Goal: Find specific page/section: Find specific page/section

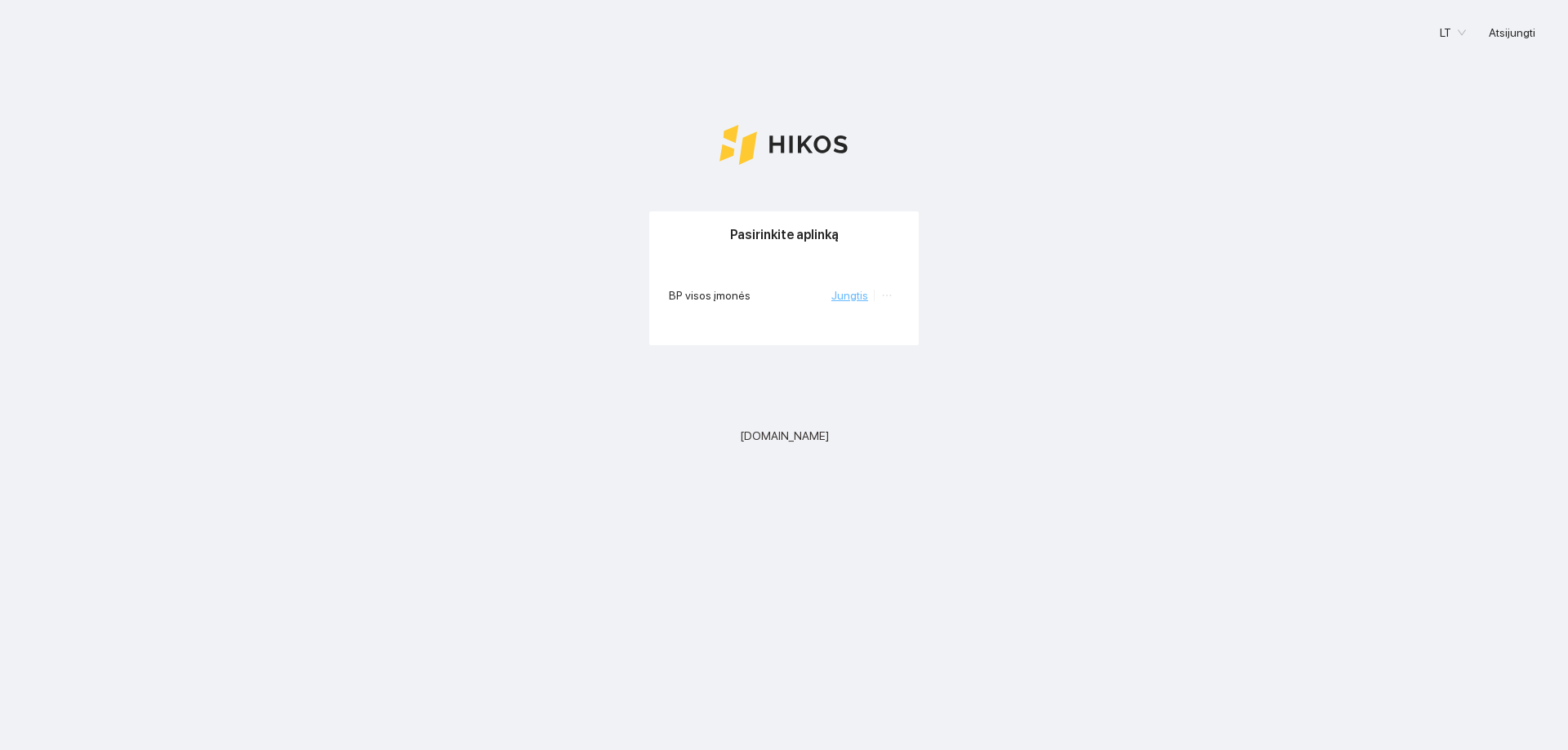
click at [857, 296] on link "Jungtis" at bounding box center [849, 295] width 37 height 13
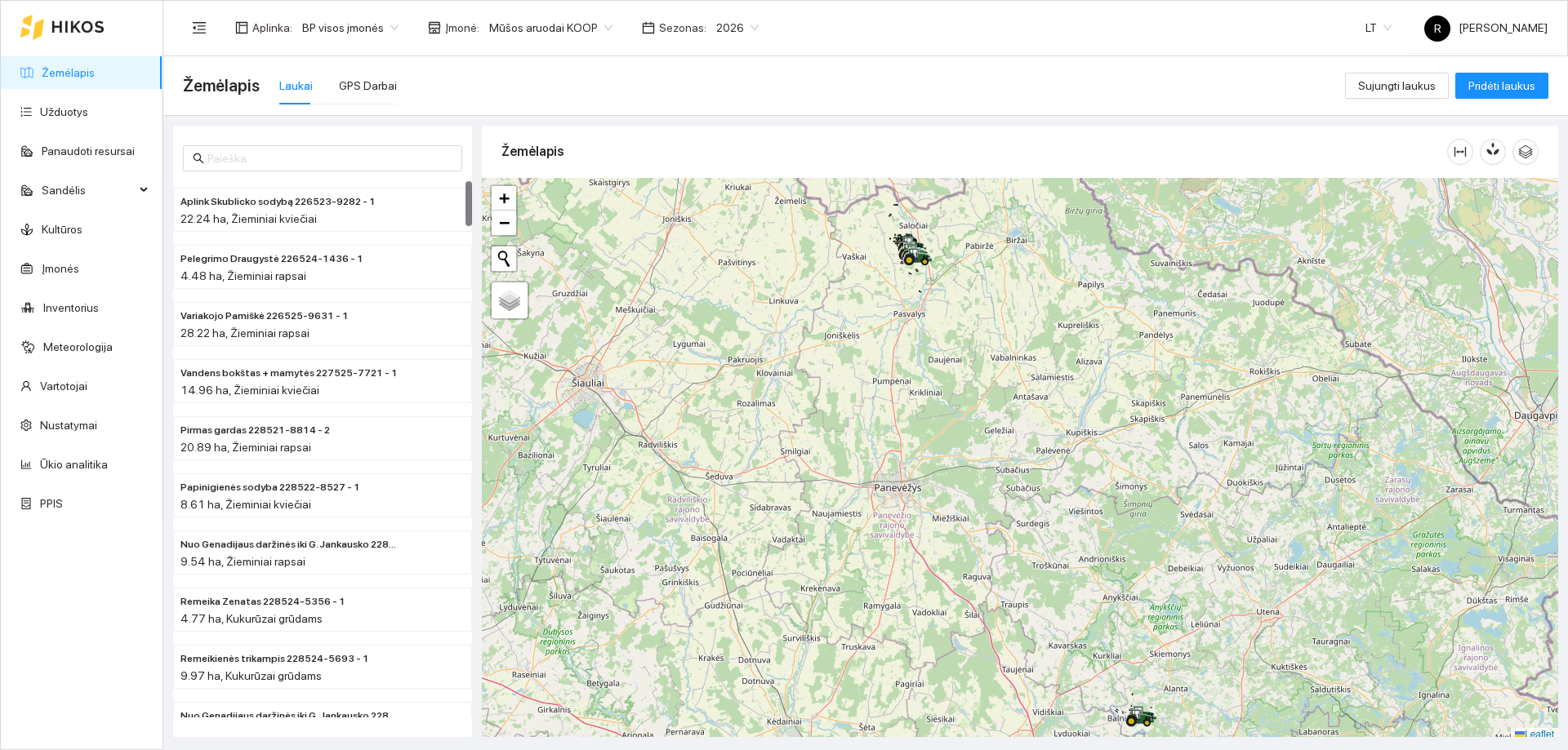
scroll to position [5, 0]
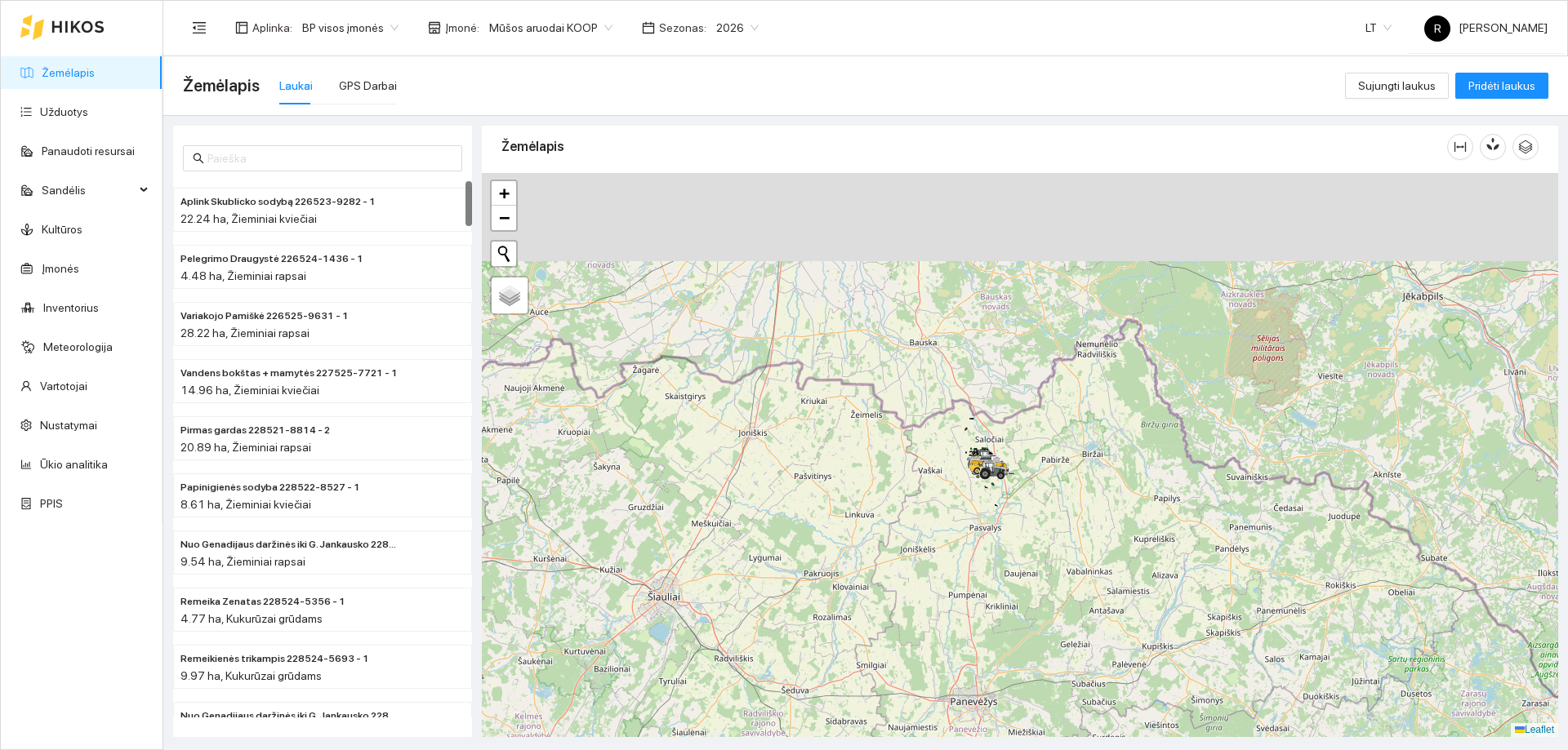
drag, startPoint x: 908, startPoint y: 312, endPoint x: 1015, endPoint y: 628, distance: 333.6
click at [1015, 628] on div at bounding box center [1020, 454] width 1077 height 564
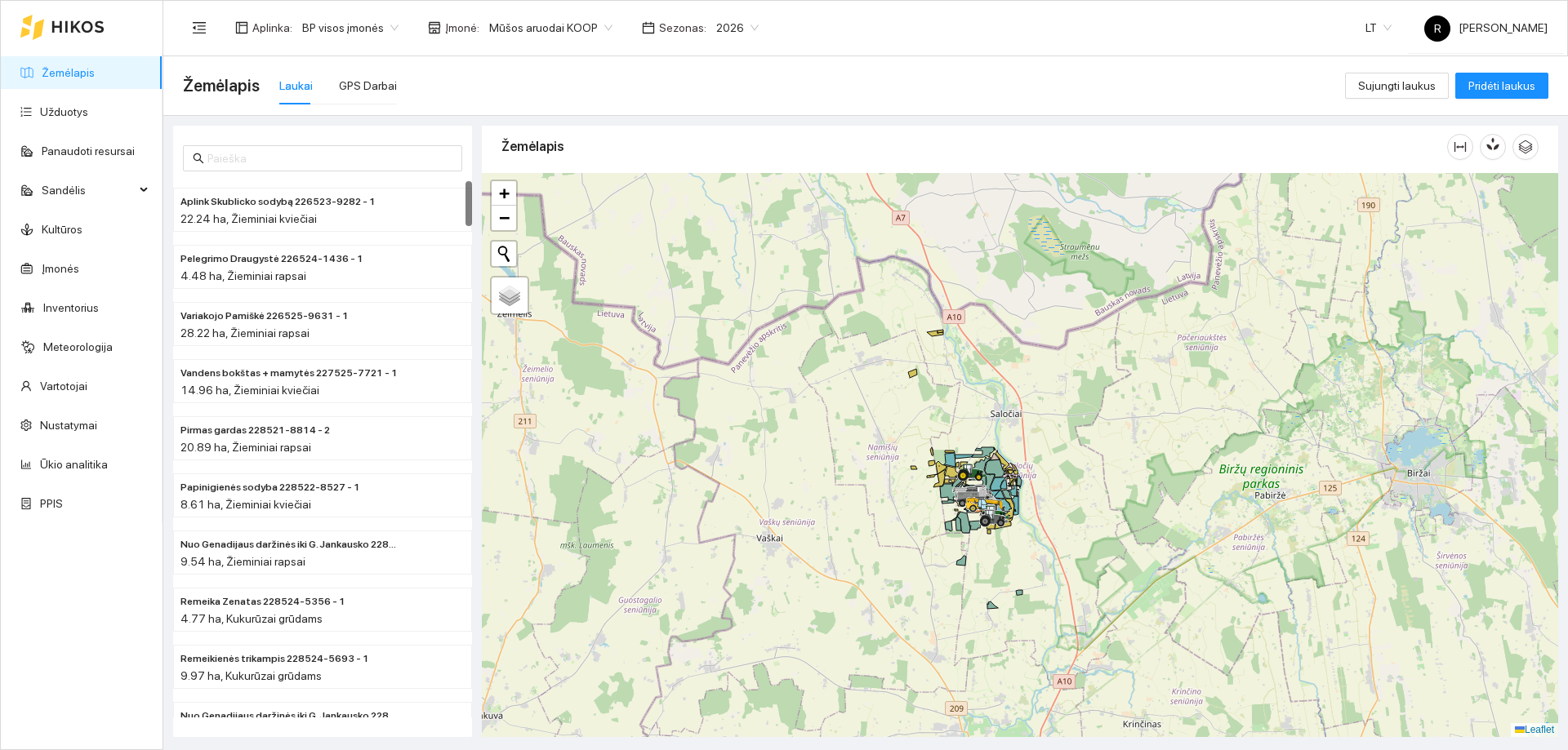
drag, startPoint x: 1015, startPoint y: 569, endPoint x: 1026, endPoint y: 418, distance: 151.4
click at [1026, 418] on div at bounding box center [1020, 454] width 1077 height 564
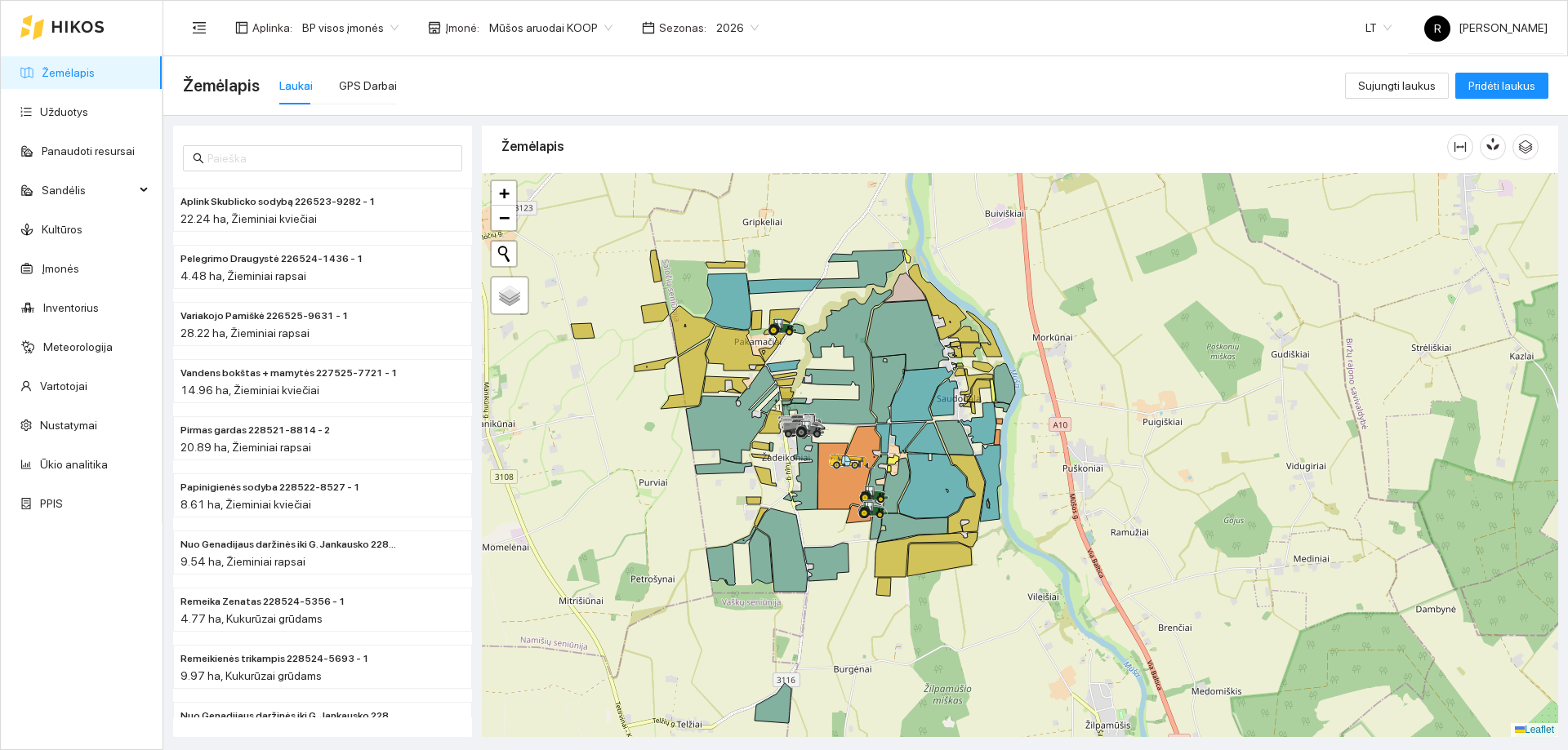
drag, startPoint x: 1079, startPoint y: 483, endPoint x: 1041, endPoint y: 443, distance: 55.2
click at [1183, 478] on div at bounding box center [1020, 454] width 1077 height 564
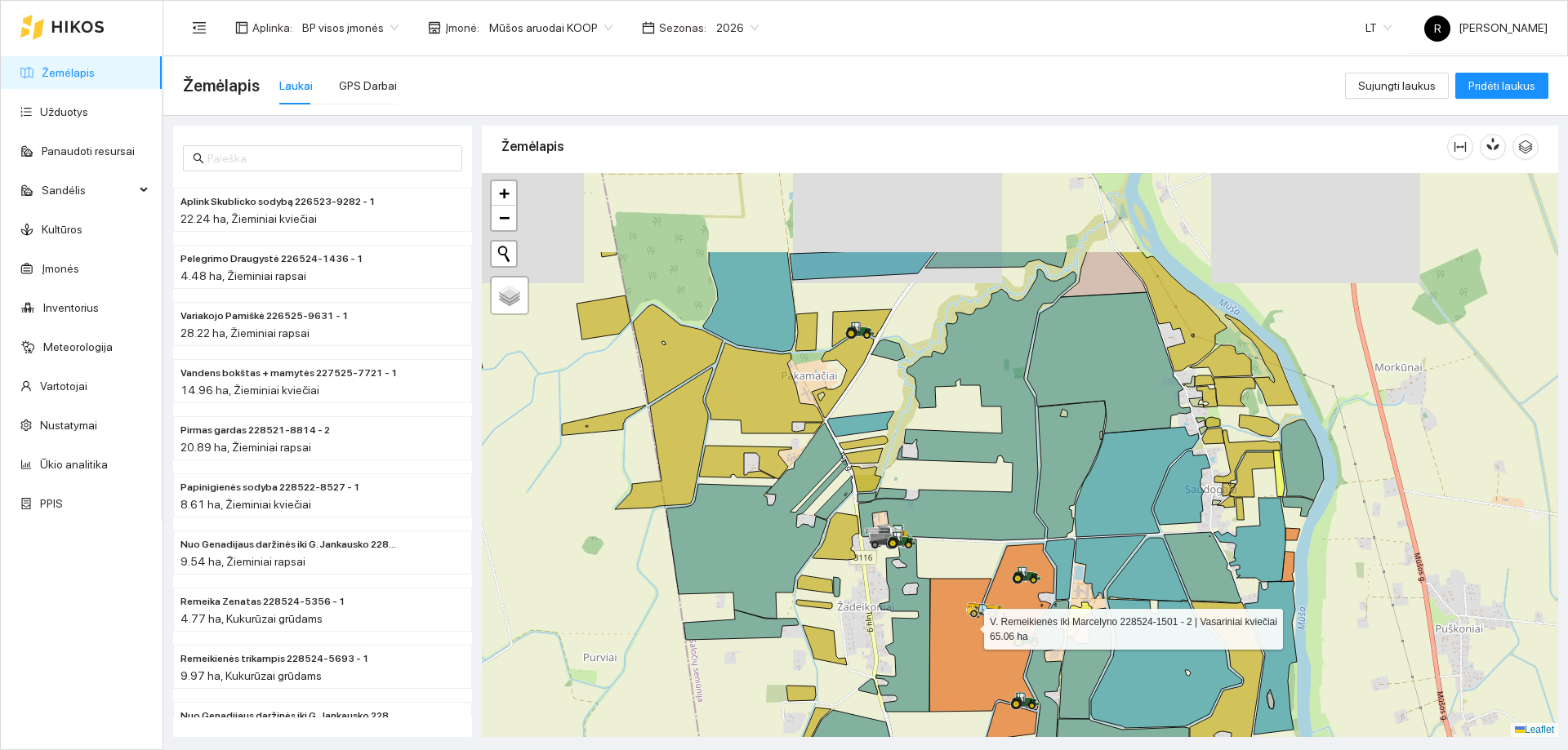
drag, startPoint x: 919, startPoint y: 489, endPoint x: 970, endPoint y: 625, distance: 145.2
click at [970, 625] on icon at bounding box center [992, 628] width 125 height 169
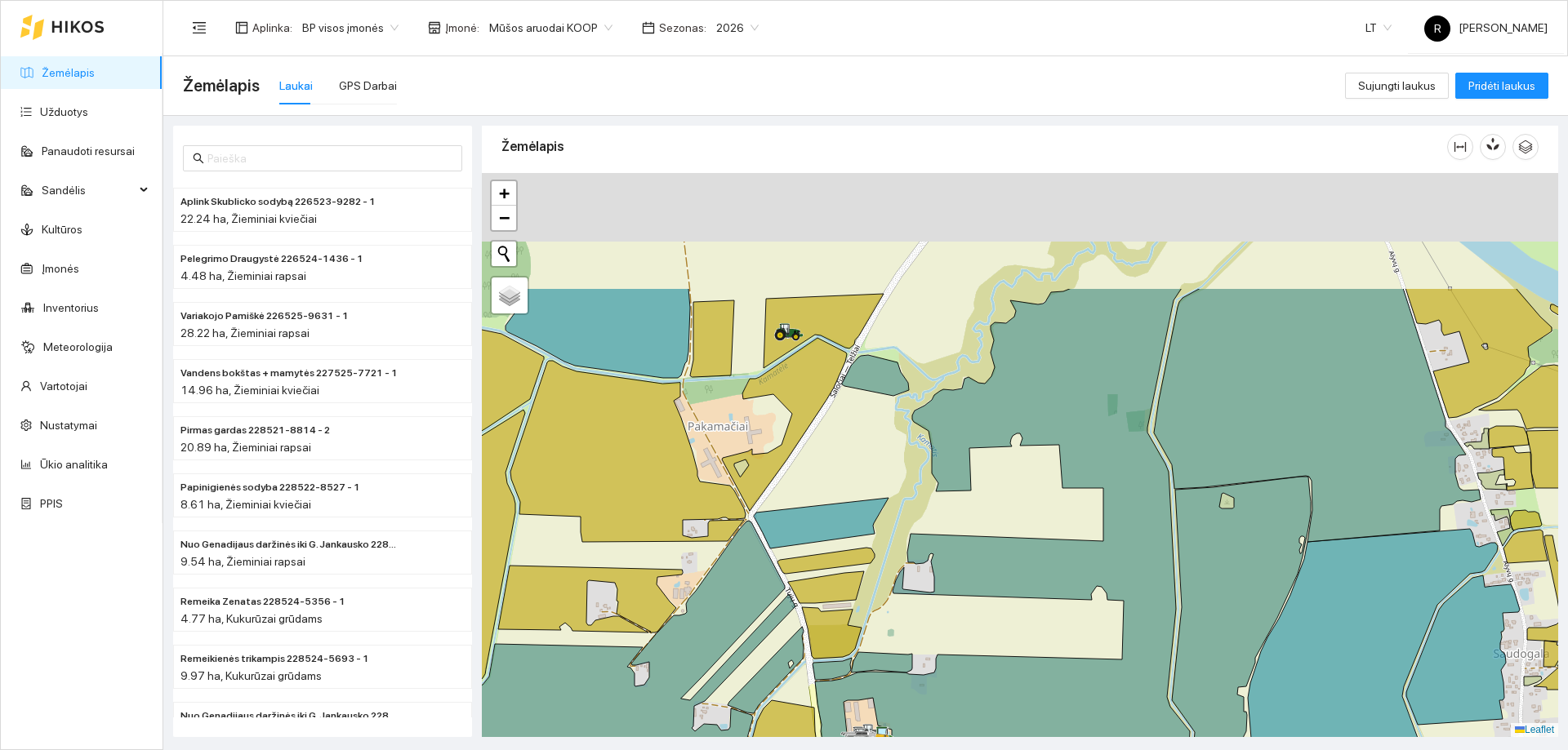
drag, startPoint x: 824, startPoint y: 367, endPoint x: 817, endPoint y: 438, distance: 71.3
click at [817, 438] on div at bounding box center [1020, 454] width 1077 height 564
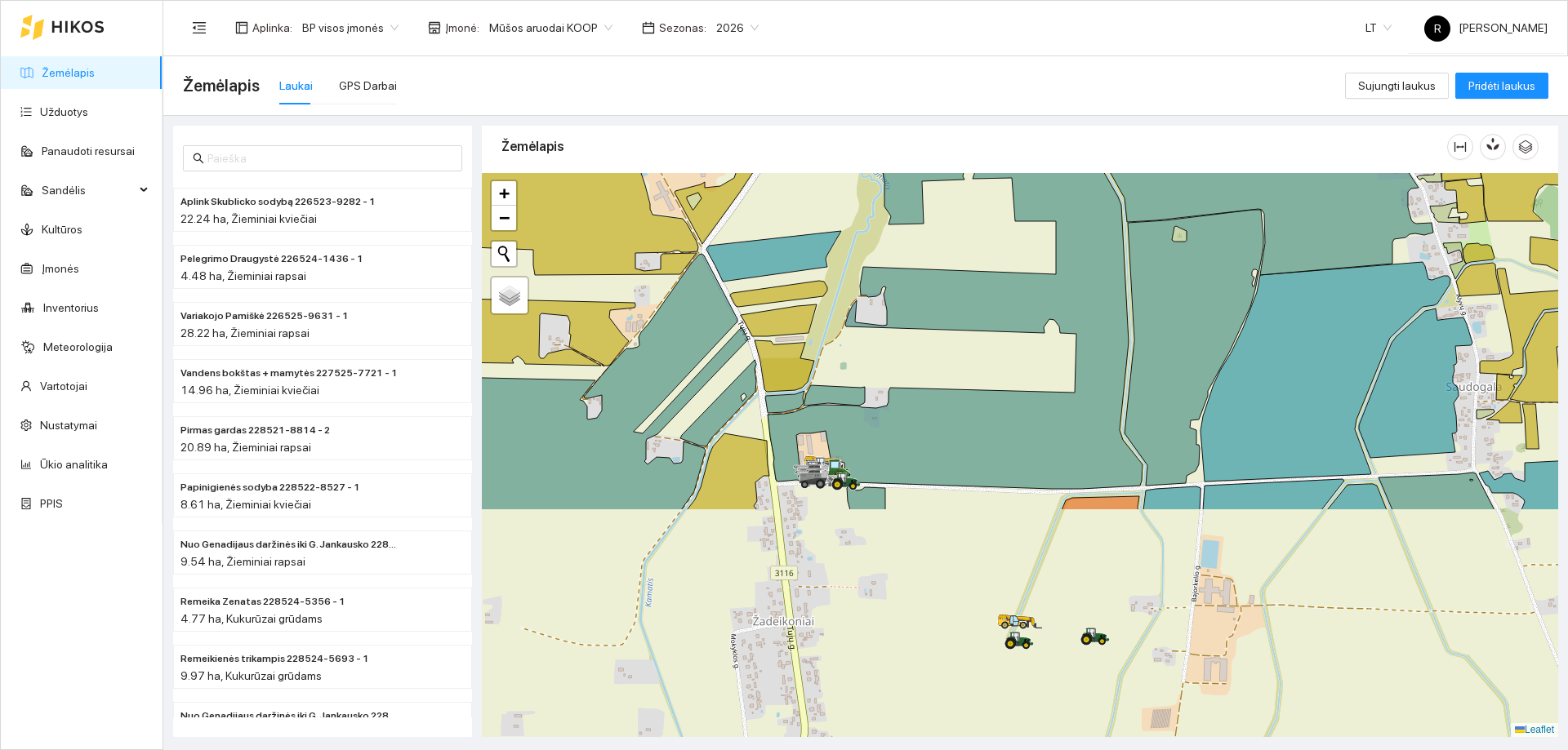
drag, startPoint x: 1103, startPoint y: 580, endPoint x: 1065, endPoint y: 263, distance: 319.3
click at [1065, 263] on icon at bounding box center [986, 218] width 438 height 542
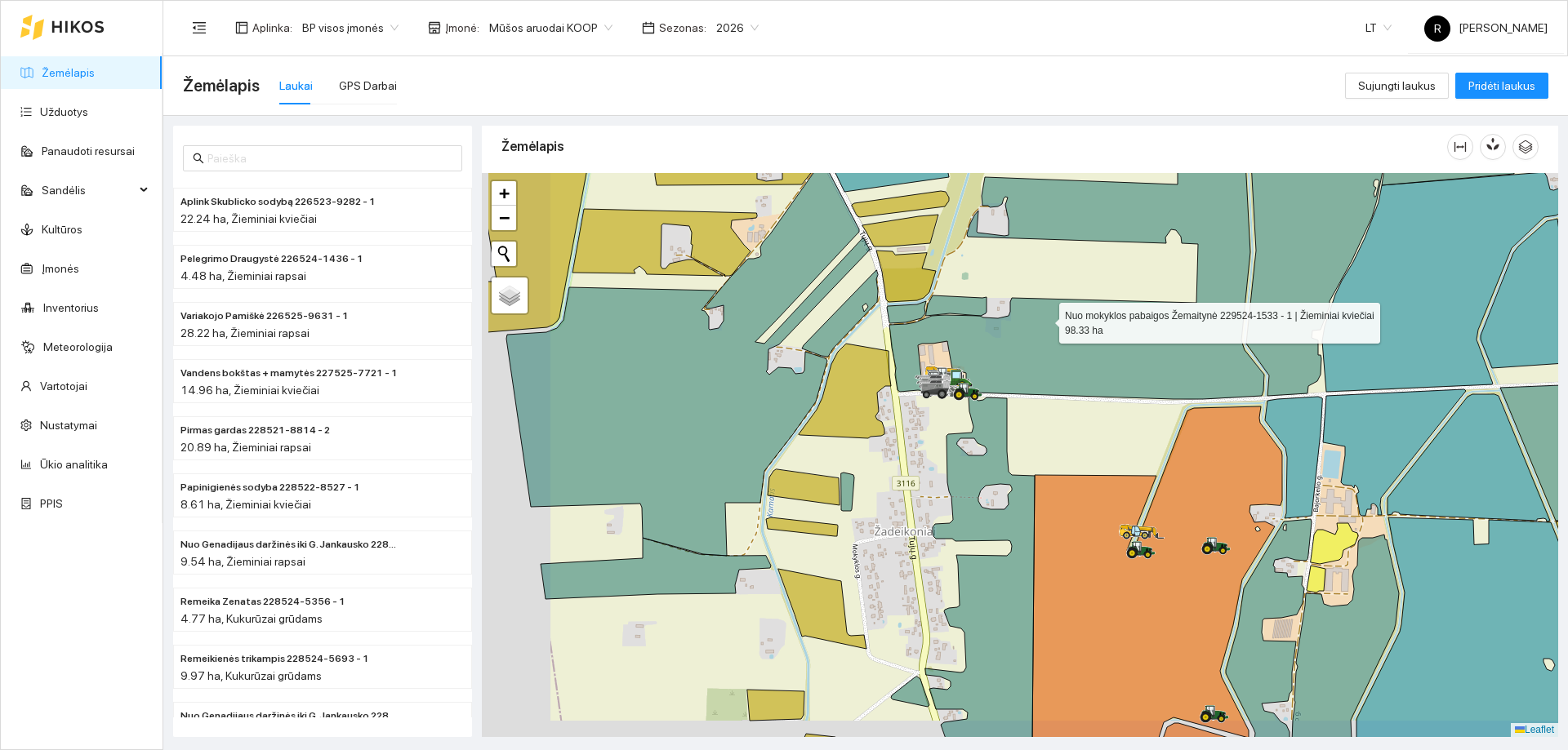
drag, startPoint x: 930, startPoint y: 373, endPoint x: 1045, endPoint y: 320, distance: 126.6
click at [1045, 320] on icon at bounding box center [1077, 230] width 375 height 336
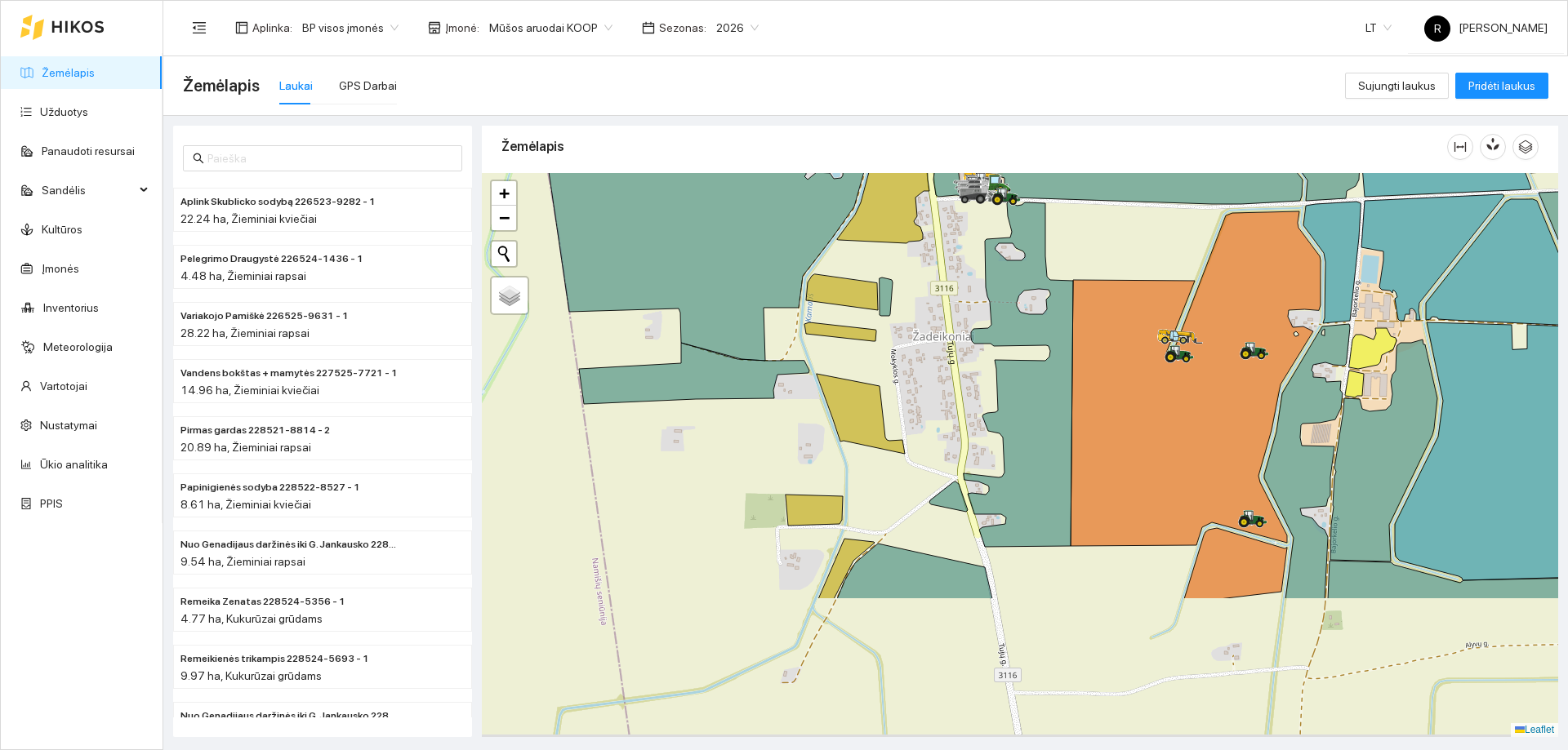
drag, startPoint x: 959, startPoint y: 441, endPoint x: 997, endPoint y: 247, distance: 197.7
click at [997, 247] on div at bounding box center [1020, 454] width 1077 height 564
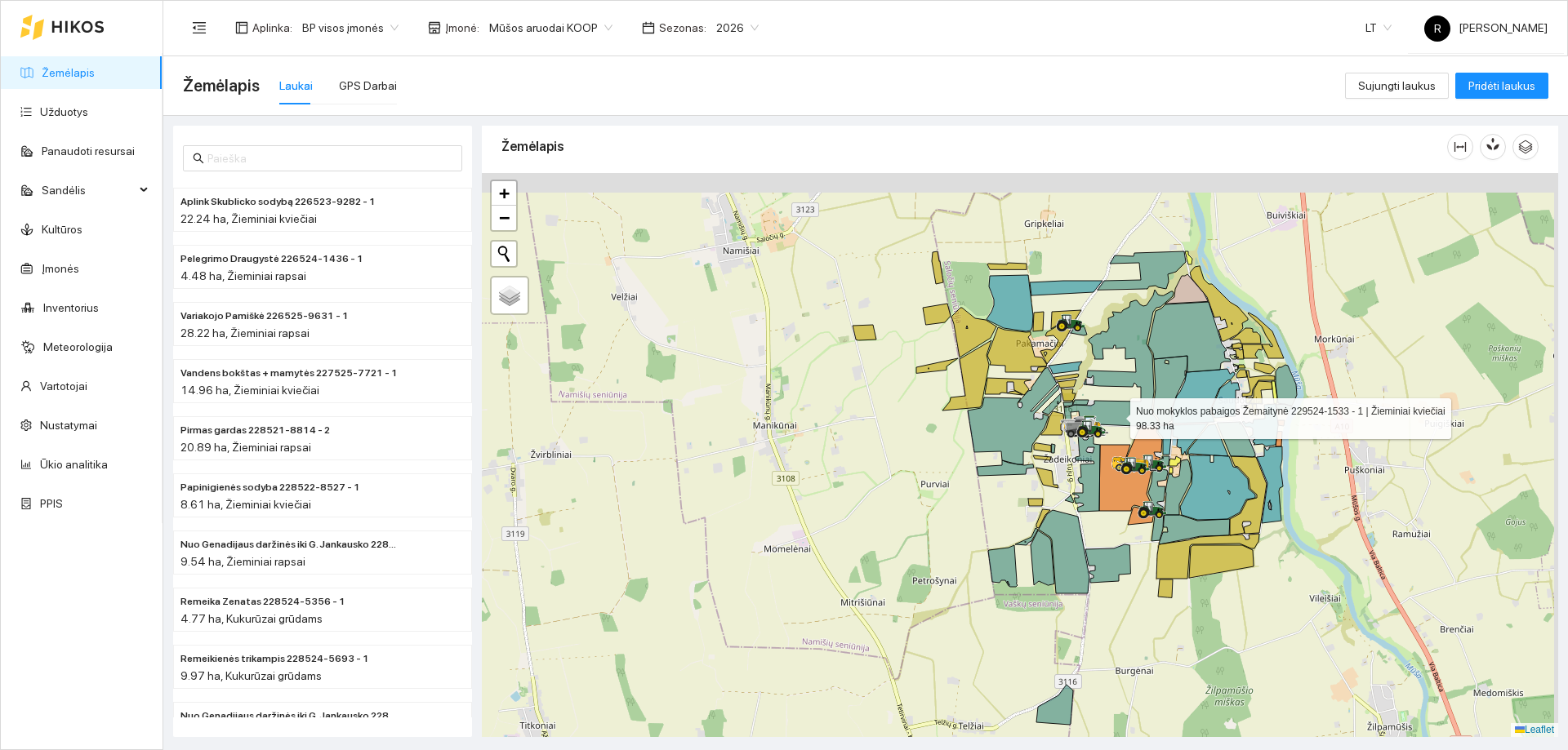
drag, startPoint x: 1243, startPoint y: 371, endPoint x: 1113, endPoint y: 413, distance: 136.6
click at [1115, 414] on icon at bounding box center [1118, 357] width 109 height 136
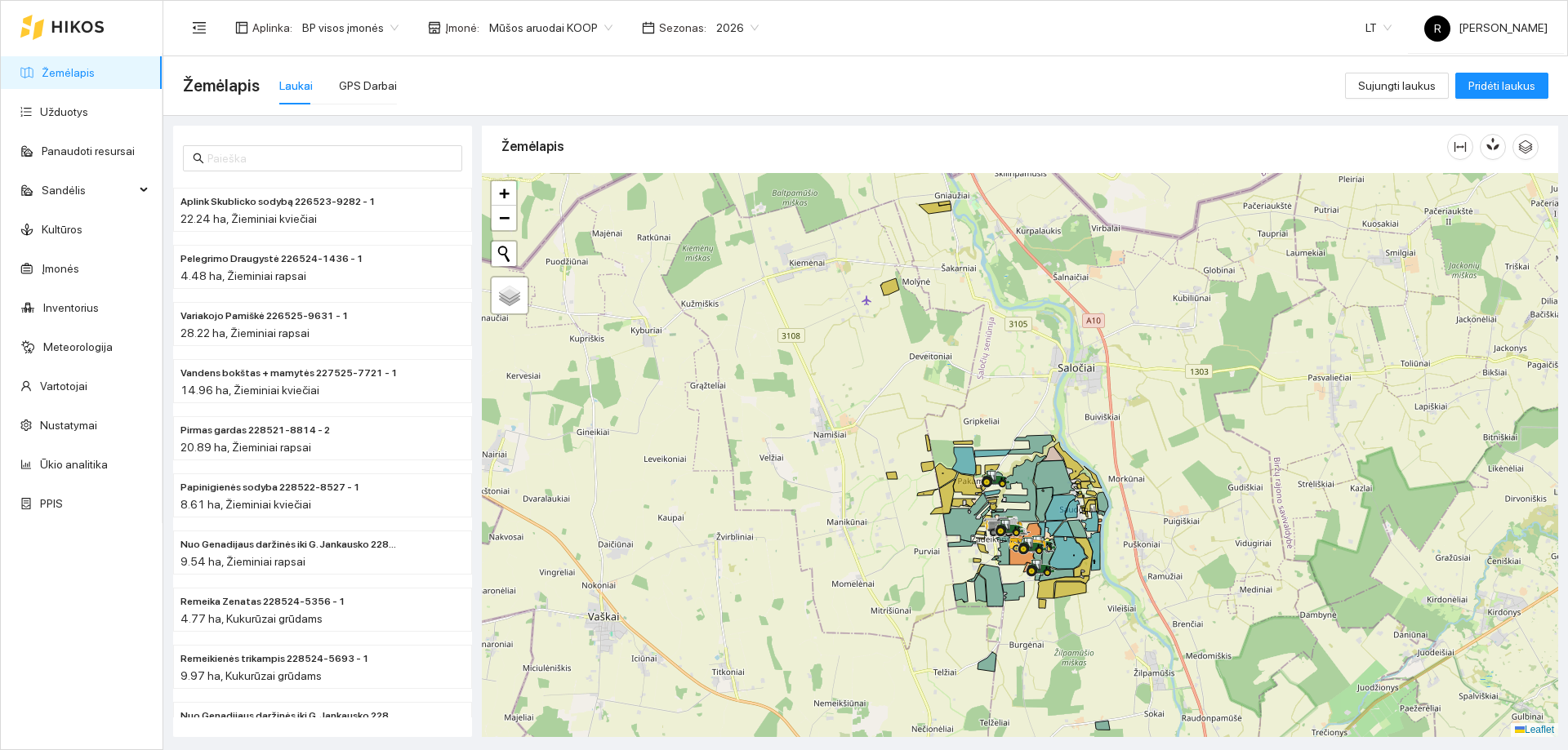
drag, startPoint x: 1036, startPoint y: 688, endPoint x: 1052, endPoint y: 408, distance: 280.5
click at [1052, 408] on div at bounding box center [1020, 454] width 1077 height 564
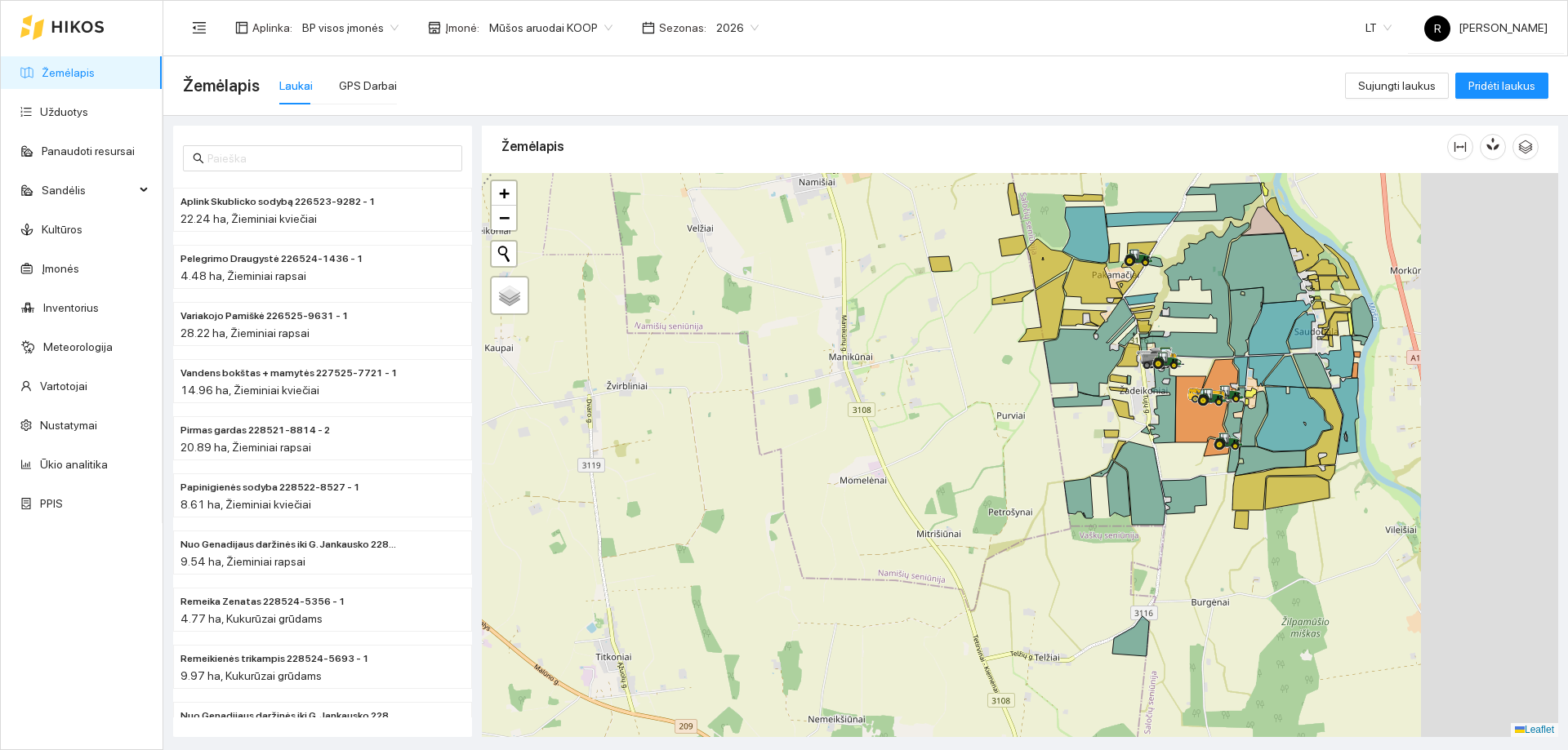
drag, startPoint x: 1015, startPoint y: 294, endPoint x: 925, endPoint y: 325, distance: 95.2
click at [865, 309] on div at bounding box center [1020, 454] width 1077 height 564
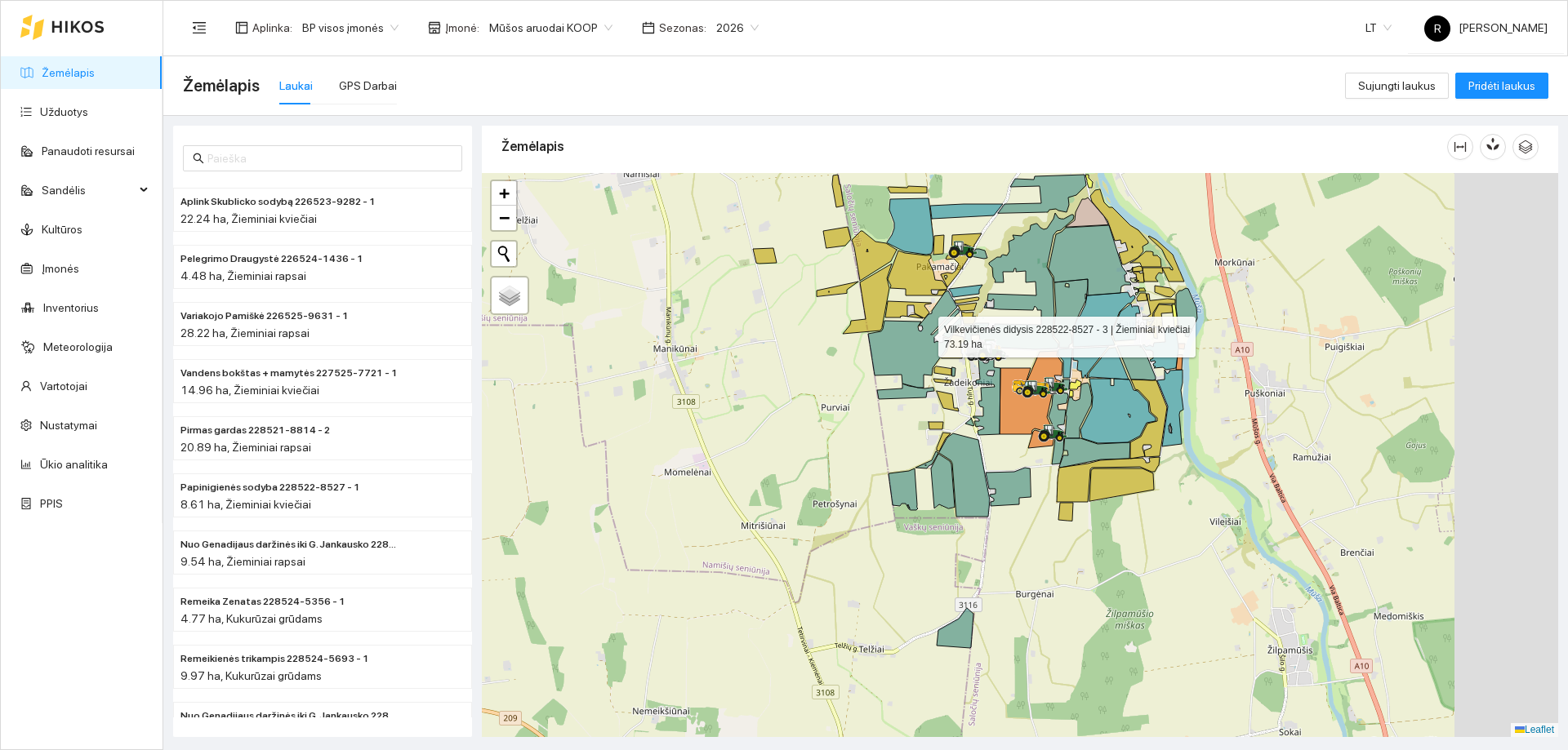
drag, startPoint x: 1048, startPoint y: 348, endPoint x: 925, endPoint y: 333, distance: 123.9
click at [925, 333] on icon at bounding box center [914, 339] width 91 height 97
